Goal: Information Seeking & Learning: Learn about a topic

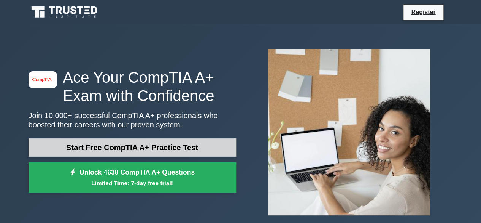
click at [149, 148] on link "Start Free CompTIA A+ Practice Test" at bounding box center [133, 147] width 208 height 18
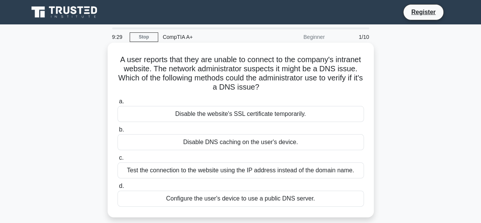
scroll to position [22, 0]
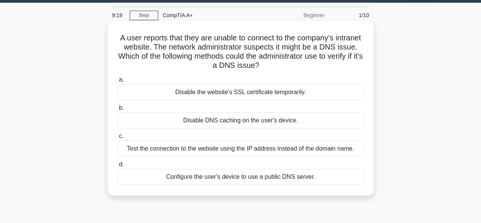
click at [213, 117] on div "Disable DNS caching on the user's device." at bounding box center [241, 120] width 246 height 16
click at [118, 110] on input "b. Disable DNS caching on the user's device." at bounding box center [118, 107] width 0 height 5
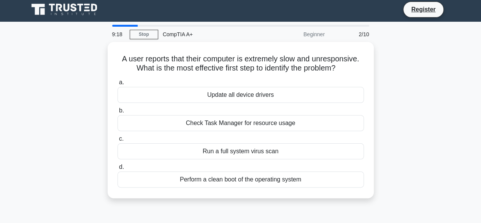
scroll to position [0, 0]
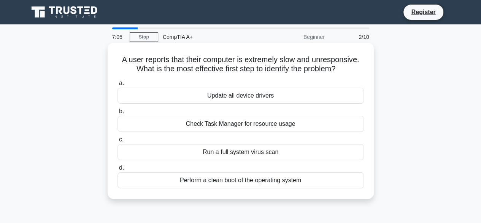
click at [270, 126] on div "Check Task Manager for resource usage" at bounding box center [241, 124] width 246 height 16
click at [118, 114] on input "b. Check Task Manager for resource usage" at bounding box center [118, 111] width 0 height 5
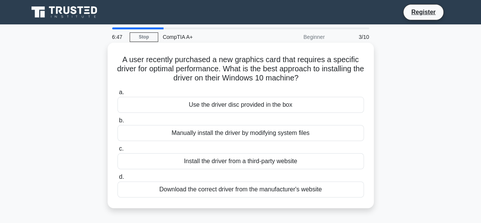
click at [243, 189] on div "Download the correct driver from the manufacturer's website" at bounding box center [241, 189] width 246 height 16
click at [118, 179] on input "d. Download the correct driver from the manufacturer's website" at bounding box center [118, 176] width 0 height 5
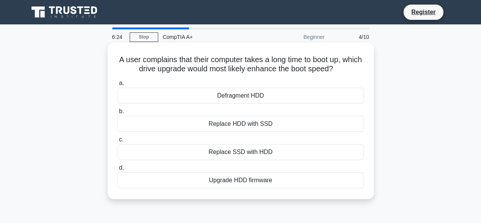
click at [232, 127] on div "Replace HDD with SSD" at bounding box center [241, 124] width 246 height 16
click at [118, 114] on input "b. Replace HDD with SSD" at bounding box center [118, 111] width 0 height 5
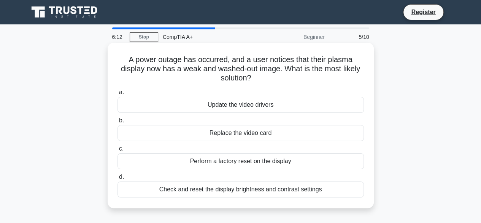
click at [241, 194] on div "Check and reset the display brightness and contrast settings" at bounding box center [241, 189] width 246 height 16
click at [118, 179] on input "d. Check and reset the display brightness and contrast settings" at bounding box center [118, 176] width 0 height 5
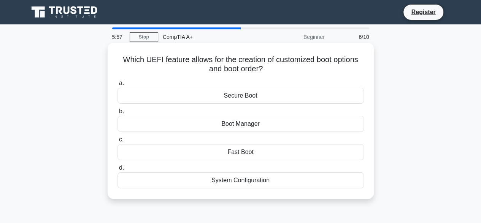
click at [254, 96] on div "Secure Boot" at bounding box center [241, 95] width 246 height 16
click at [118, 86] on input "a. Secure Boot" at bounding box center [118, 83] width 0 height 5
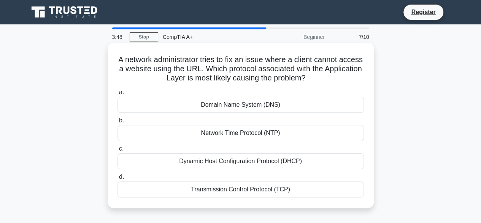
click at [239, 137] on div "Network Time Protocol (NTP)" at bounding box center [241, 133] width 246 height 16
click at [118, 123] on input "b. Network Time Protocol (NTP)" at bounding box center [118, 120] width 0 height 5
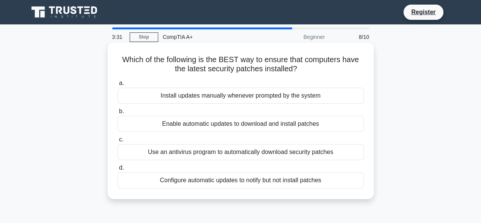
click at [236, 96] on div "Install updates manually whenever prompted by the system" at bounding box center [241, 95] width 246 height 16
click at [118, 86] on input "a. Install updates manually whenever prompted by the system" at bounding box center [118, 83] width 0 height 5
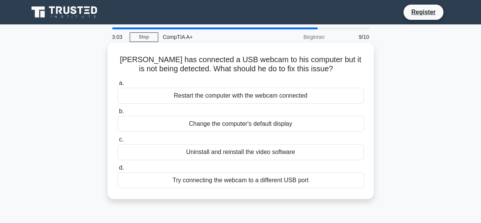
click at [240, 95] on div "Restart the computer with the webcam connected" at bounding box center [241, 95] width 246 height 16
click at [118, 86] on input "a. Restart the computer with the webcam connected" at bounding box center [118, 83] width 0 height 5
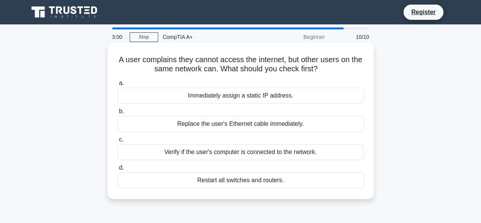
click at [250, 122] on div "Replace the user's Ethernet cable immediately." at bounding box center [241, 124] width 246 height 16
click at [118, 114] on input "b. Replace the user's Ethernet cable immediately." at bounding box center [118, 111] width 0 height 5
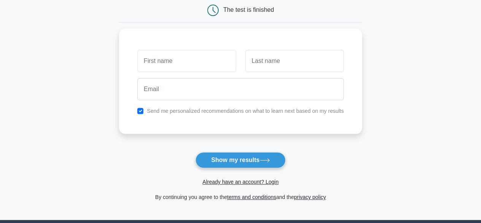
scroll to position [82, 0]
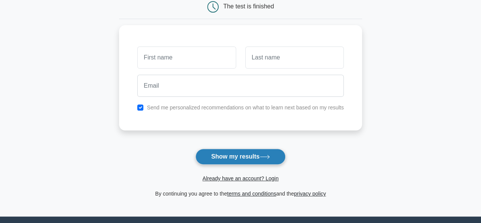
click at [249, 157] on button "Show my results" at bounding box center [241, 156] width 90 height 16
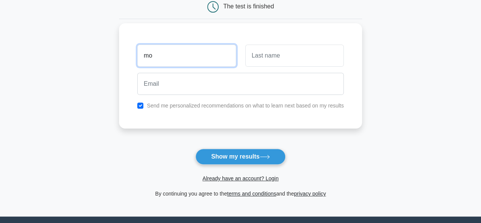
type input "mo"
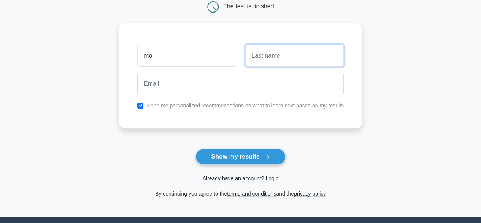
click at [263, 54] on input "text" at bounding box center [294, 56] width 99 height 22
type input "a"
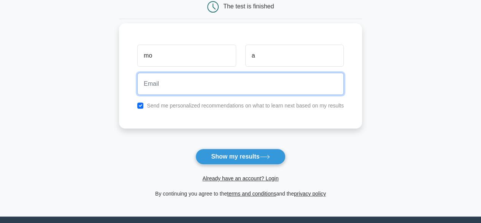
click at [217, 79] on input "email" at bounding box center [240, 84] width 207 height 22
type input "mohamed_206@icloud"
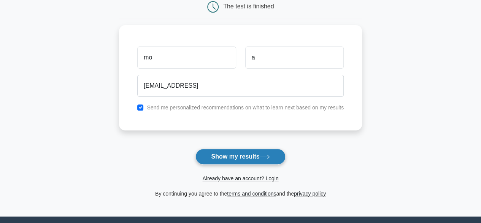
click at [227, 150] on button "Show my results" at bounding box center [241, 156] width 90 height 16
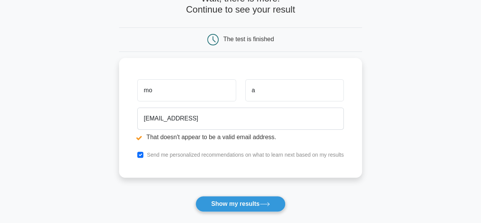
scroll to position [78, 0]
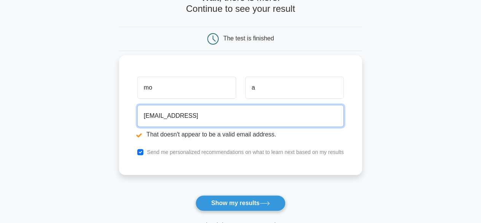
click at [240, 111] on input "[EMAIL_ADDRESS]" at bounding box center [240, 116] width 207 height 22
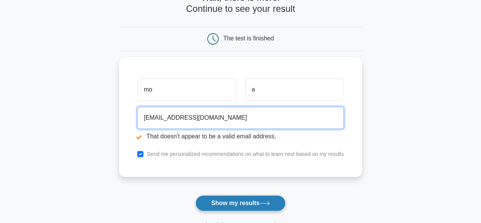
type input "mohamed_206@icloud.com"
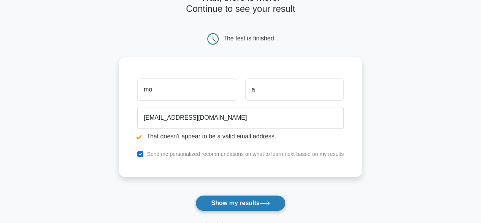
click at [240, 203] on button "Show my results" at bounding box center [241, 203] width 90 height 16
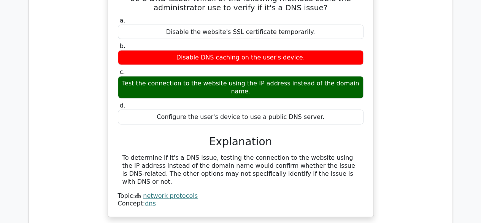
scroll to position [742, 0]
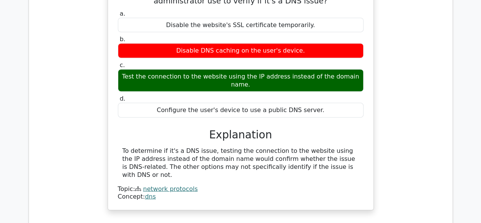
click at [277, 113] on div "a. Disable the website's SSL certificate temporarily. b. Disable DNS caching on…" at bounding box center [240, 104] width 247 height 192
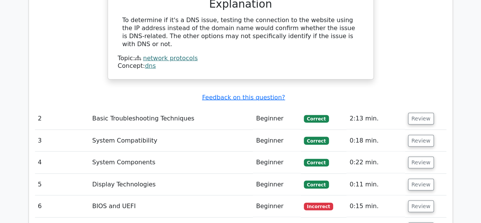
scroll to position [873, 0]
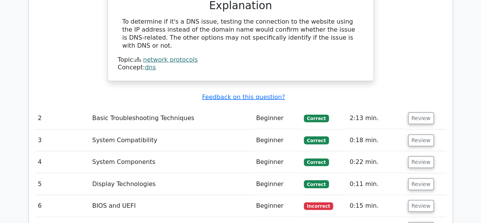
click at [261, 195] on td "Beginner" at bounding box center [277, 206] width 48 height 22
click at [424, 112] on button "Review" at bounding box center [421, 118] width 26 height 12
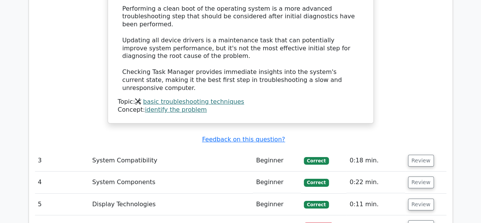
scroll to position [1283, 0]
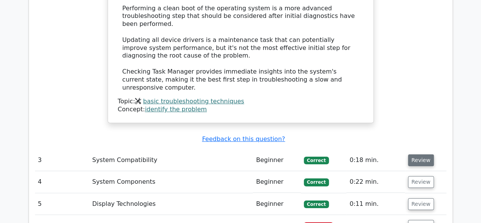
click at [421, 154] on button "Review" at bounding box center [421, 160] width 26 height 12
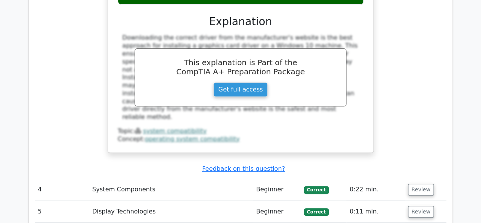
scroll to position [1596, 0]
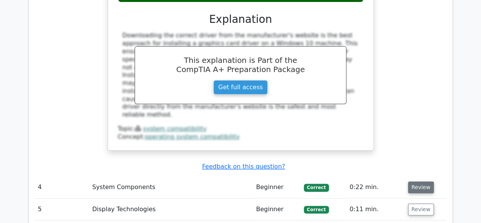
click at [418, 181] on button "Review" at bounding box center [421, 187] width 26 height 12
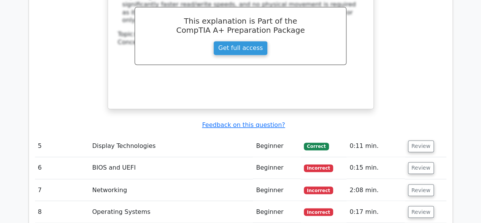
scroll to position [1975, 0]
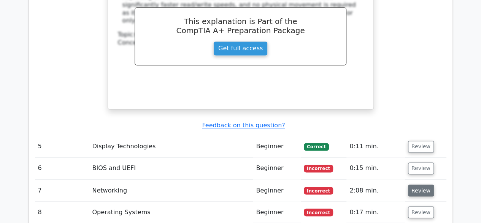
click at [419, 184] on button "Review" at bounding box center [421, 190] width 26 height 12
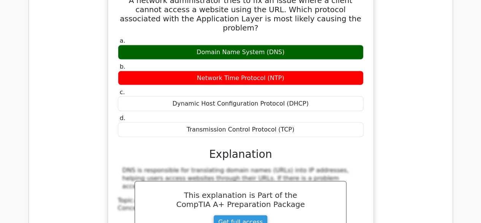
scroll to position [2192, 0]
